Goal: Check status: Check status

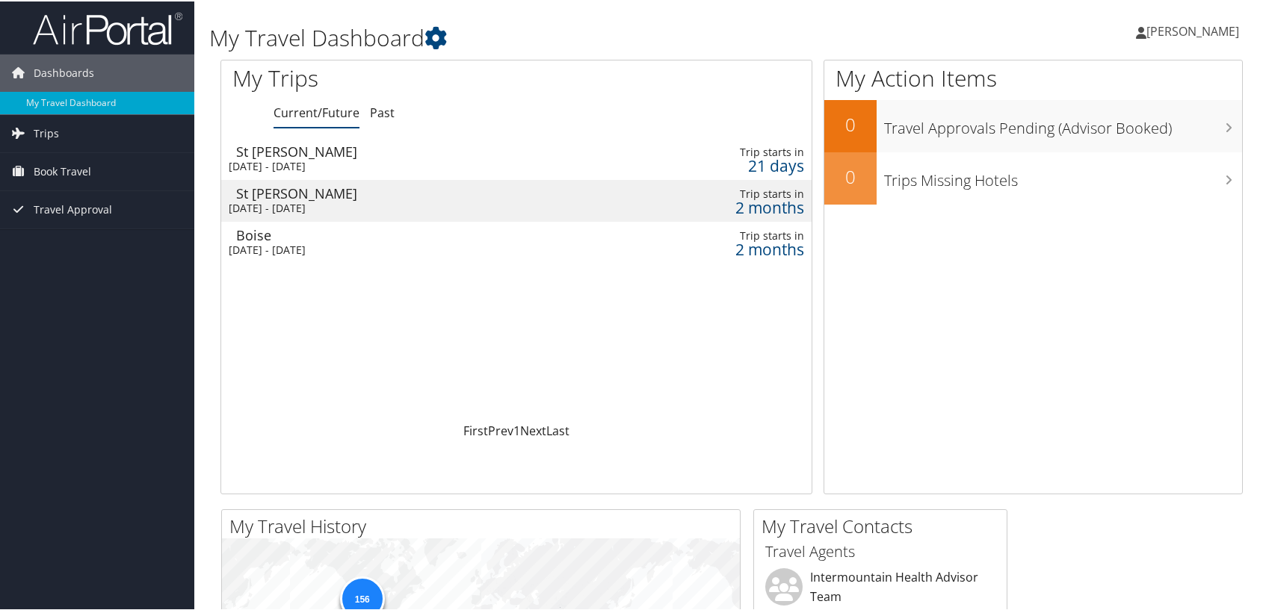
click at [337, 155] on div "St [PERSON_NAME]" at bounding box center [417, 149] width 363 height 13
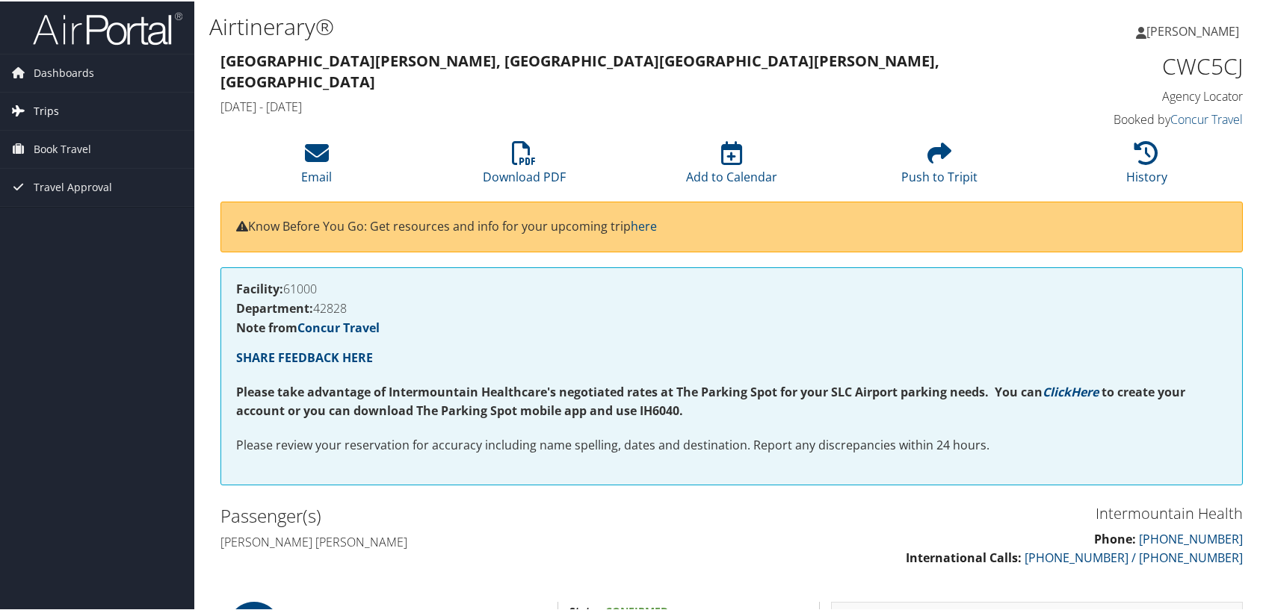
click at [50, 108] on span "Trips" at bounding box center [46, 109] width 25 height 37
click at [47, 214] on span "Book Travel" at bounding box center [63, 214] width 58 height 37
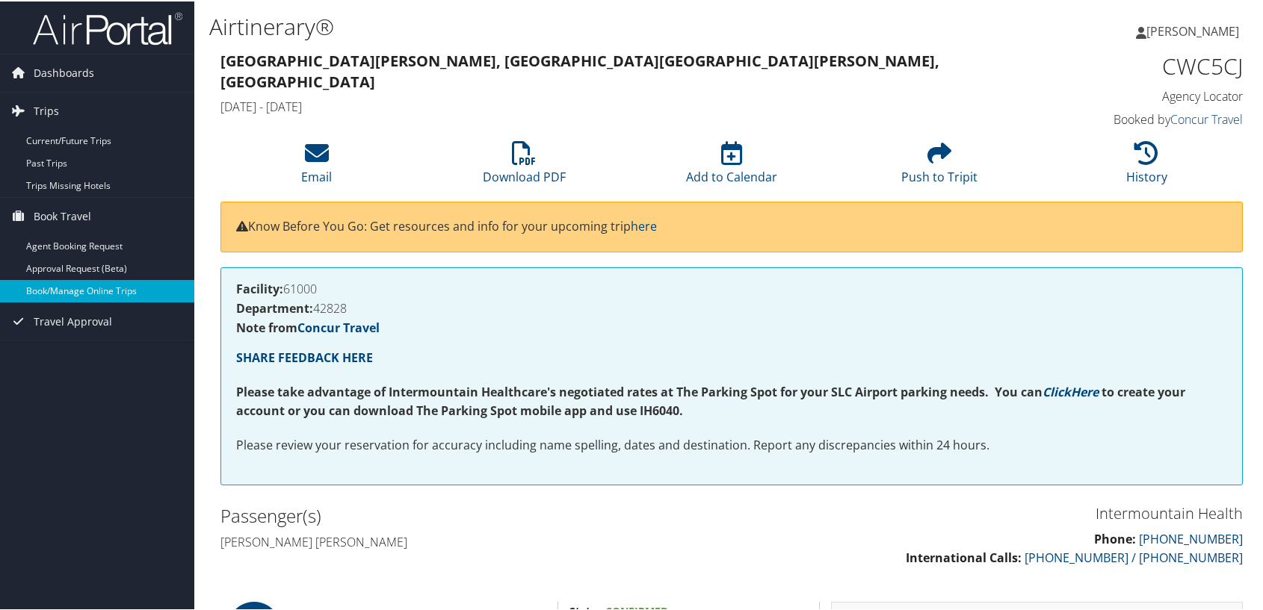
click at [87, 283] on link "Book/Manage Online Trips" at bounding box center [97, 290] width 194 height 22
